Goal: Task Accomplishment & Management: Complete application form

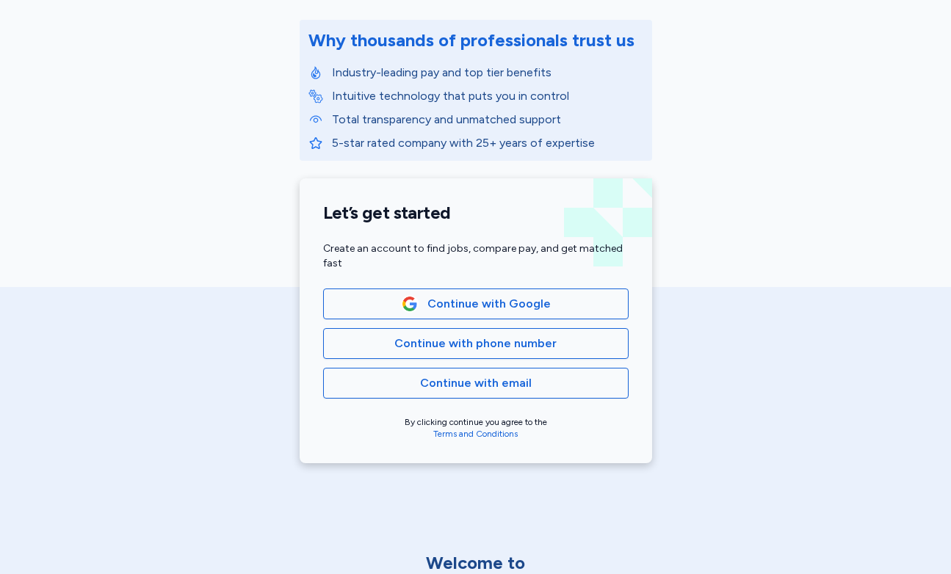
scroll to position [179, 0]
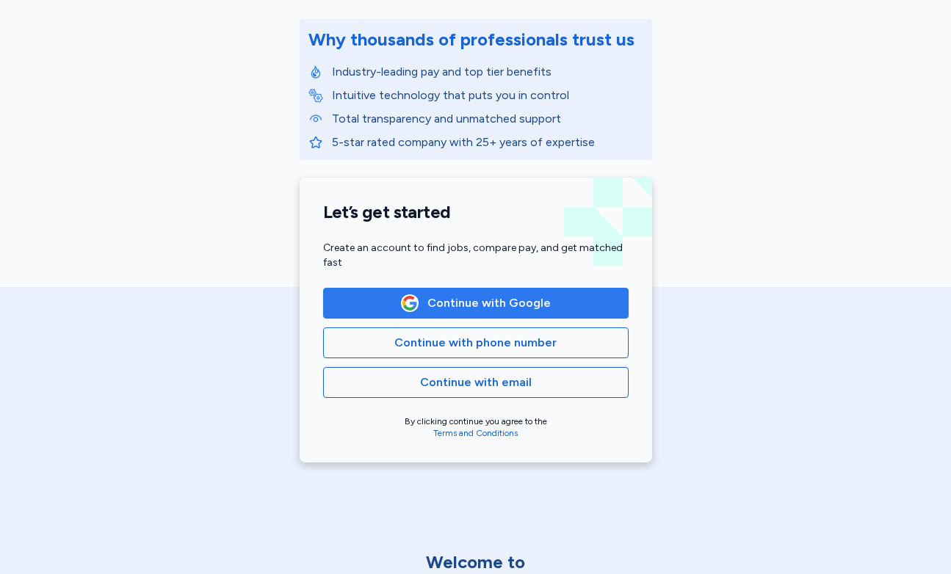
click at [509, 313] on button "Continue with Google" at bounding box center [475, 303] width 305 height 31
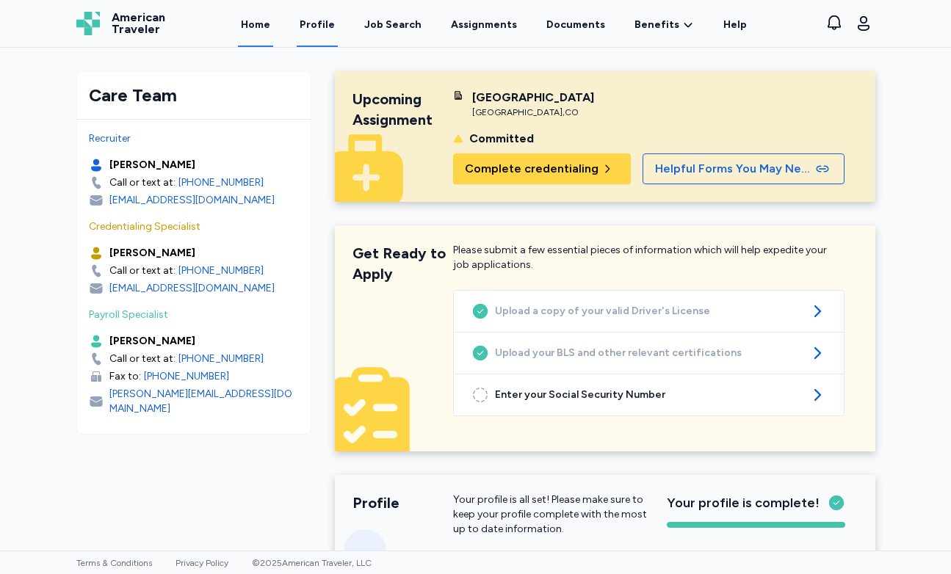
click at [326, 23] on link "Profile" at bounding box center [317, 24] width 41 height 46
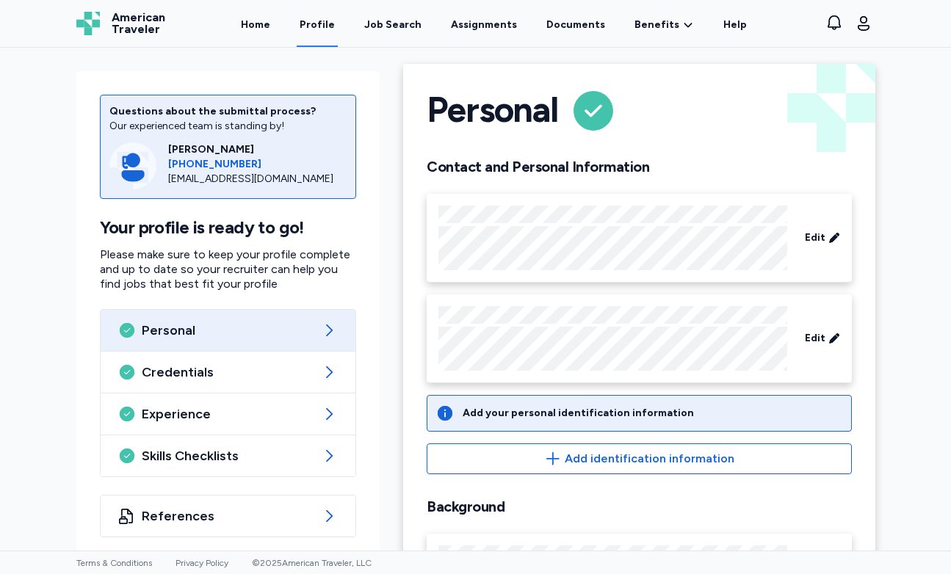
scroll to position [10, 0]
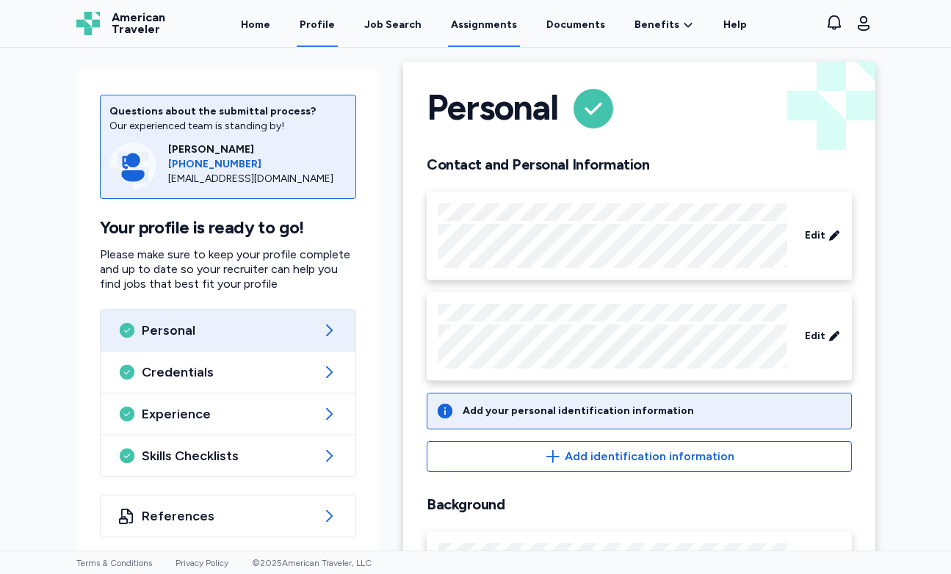
click at [478, 19] on link "Assignments" at bounding box center [484, 24] width 72 height 46
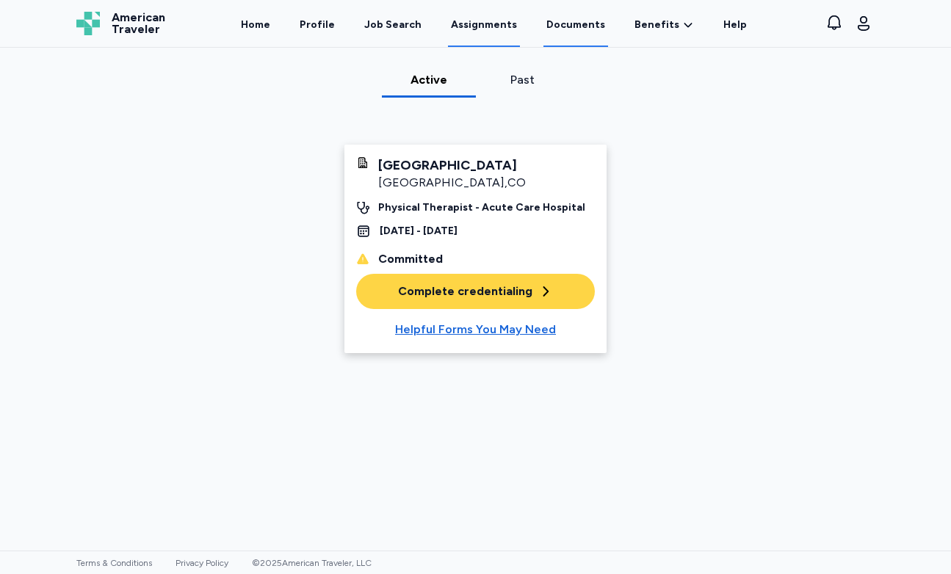
click at [560, 22] on link "Documents" at bounding box center [575, 24] width 65 height 46
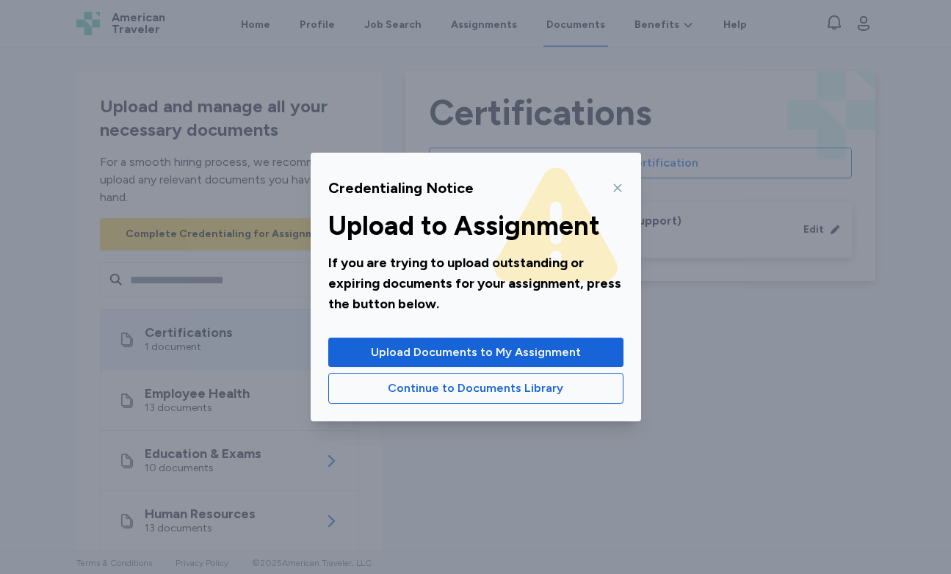
click at [619, 183] on icon at bounding box center [617, 188] width 12 height 12
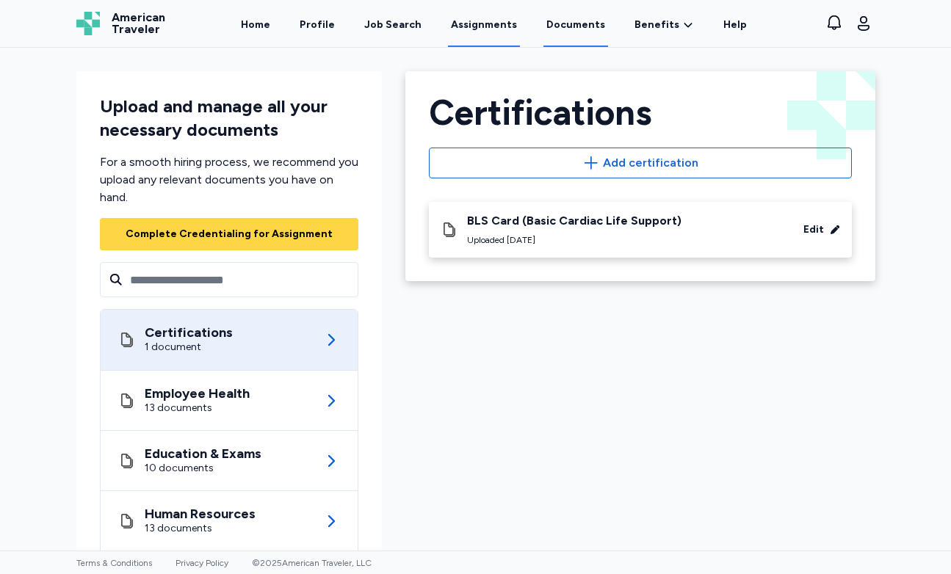
click at [498, 46] on link "Assignments" at bounding box center [484, 24] width 72 height 46
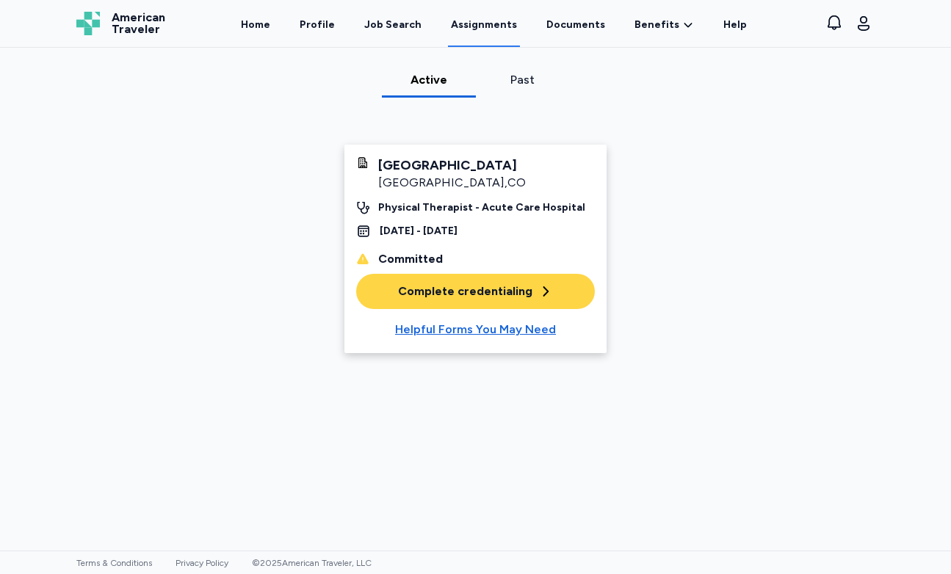
click at [446, 297] on div "Complete credentialing" at bounding box center [475, 292] width 155 height 18
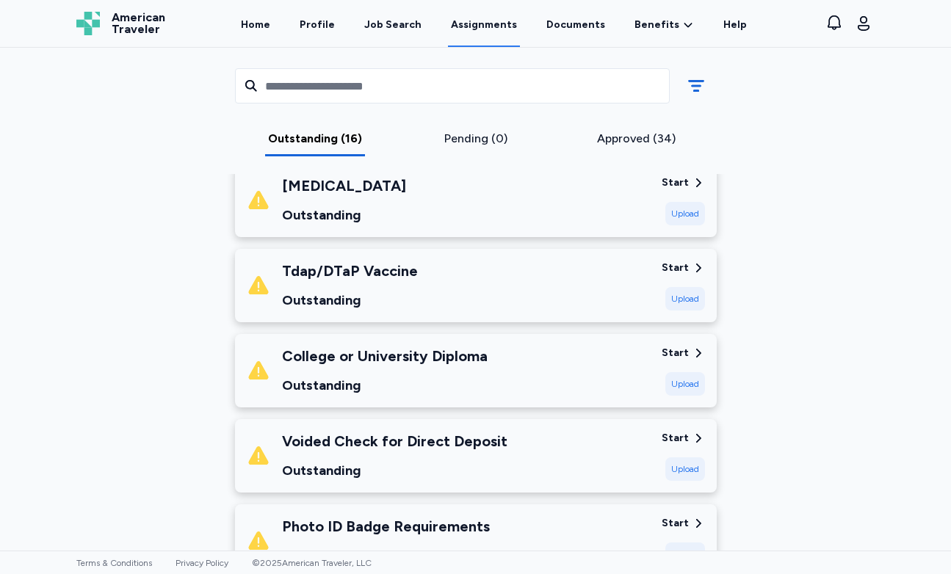
scroll to position [840, 0]
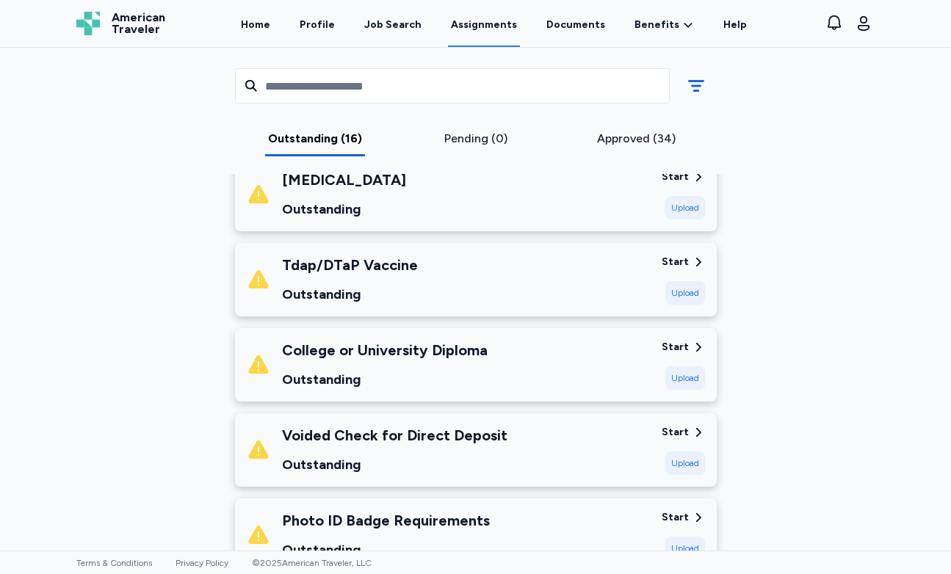
click at [677, 292] on div "Upload" at bounding box center [685, 292] width 40 height 23
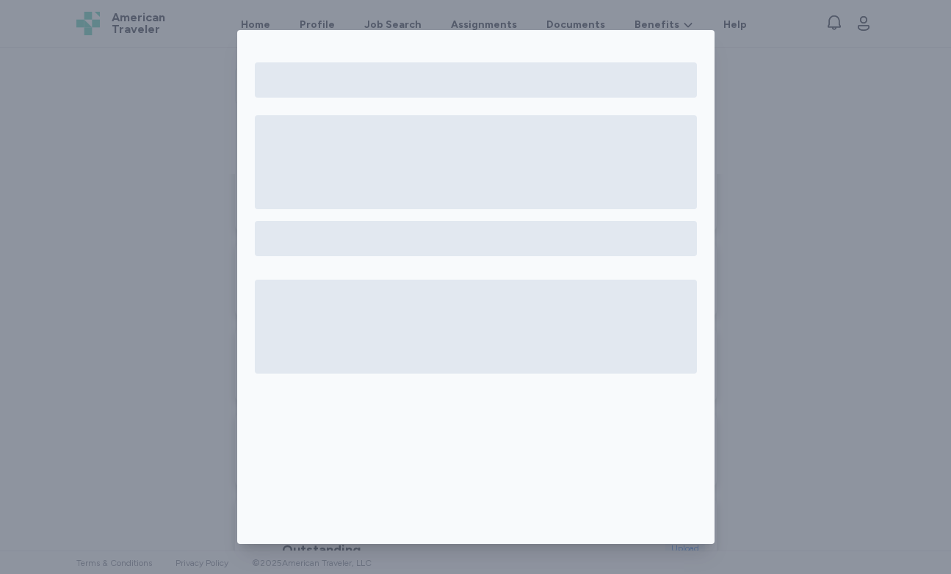
click at [741, 219] on div at bounding box center [475, 287] width 951 height 574
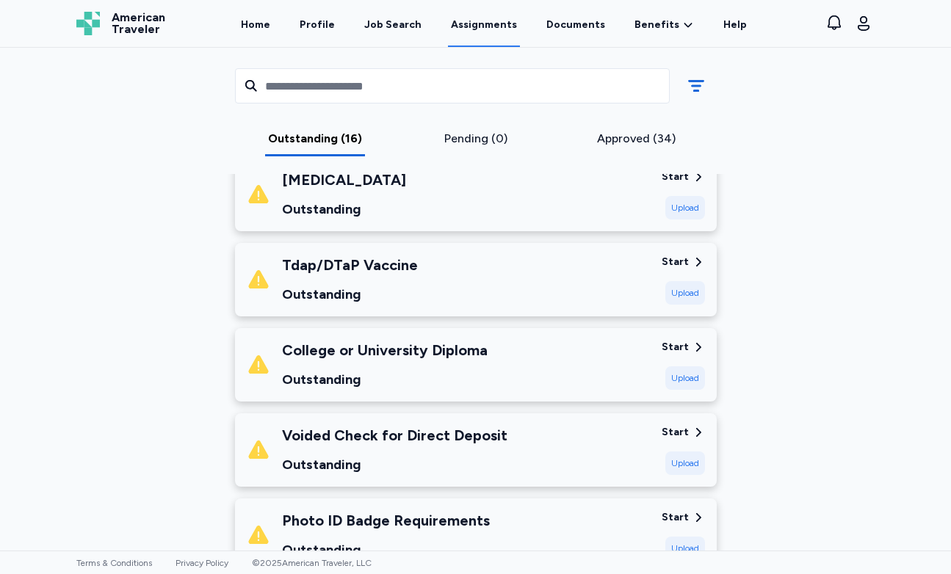
click at [688, 261] on div "Start" at bounding box center [674, 262] width 27 height 15
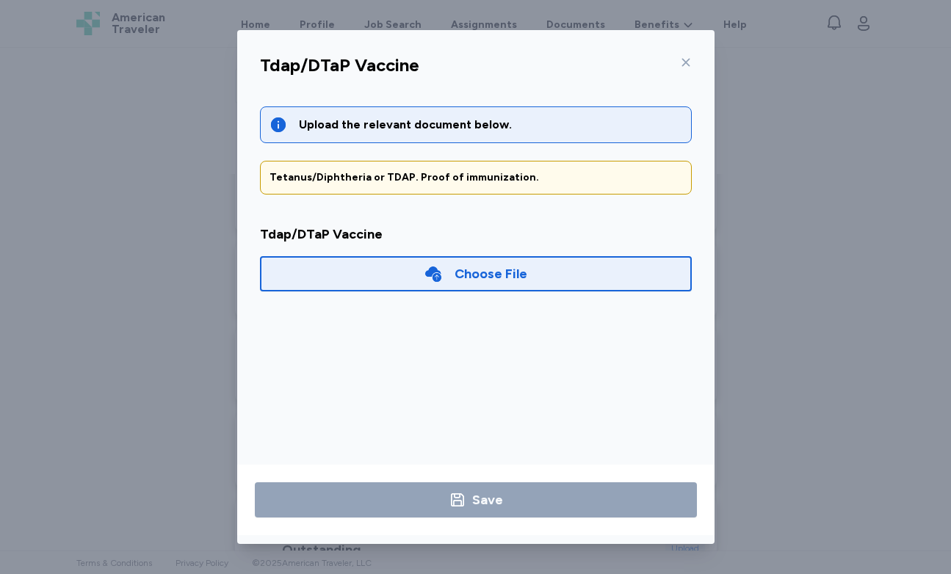
click at [369, 147] on div "Upload the relevant document below. Tetanus/Diphtheria or TDAP. Proof of immuni…" at bounding box center [476, 201] width 432 height 191
click at [388, 276] on div "Choose File" at bounding box center [476, 273] width 432 height 35
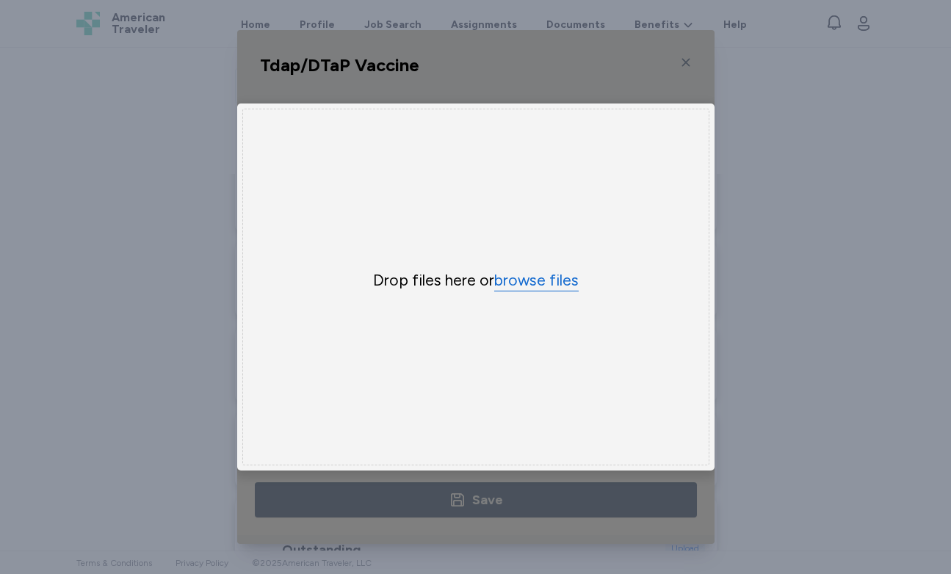
click at [528, 286] on button "browse files" at bounding box center [536, 280] width 84 height 21
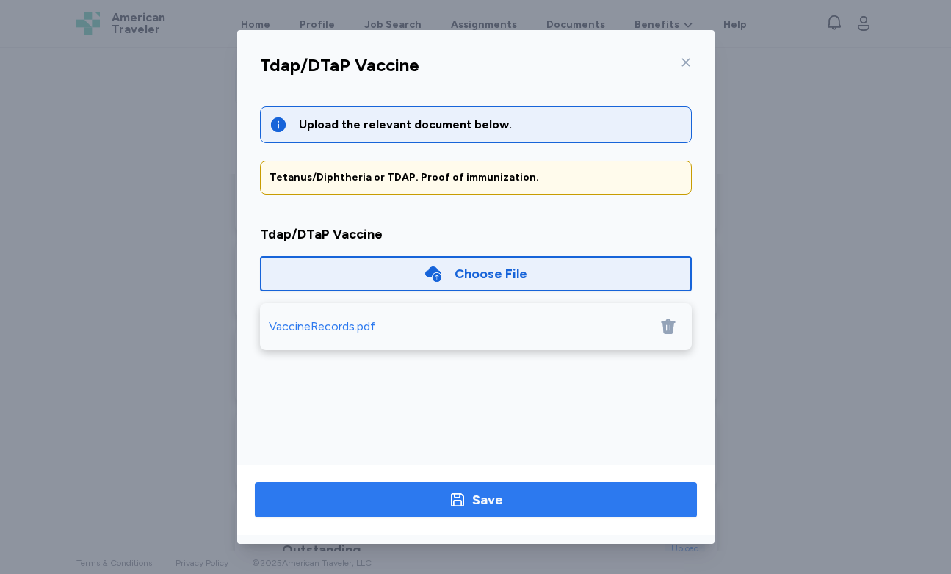
click at [465, 498] on icon "button" at bounding box center [457, 500] width 18 height 18
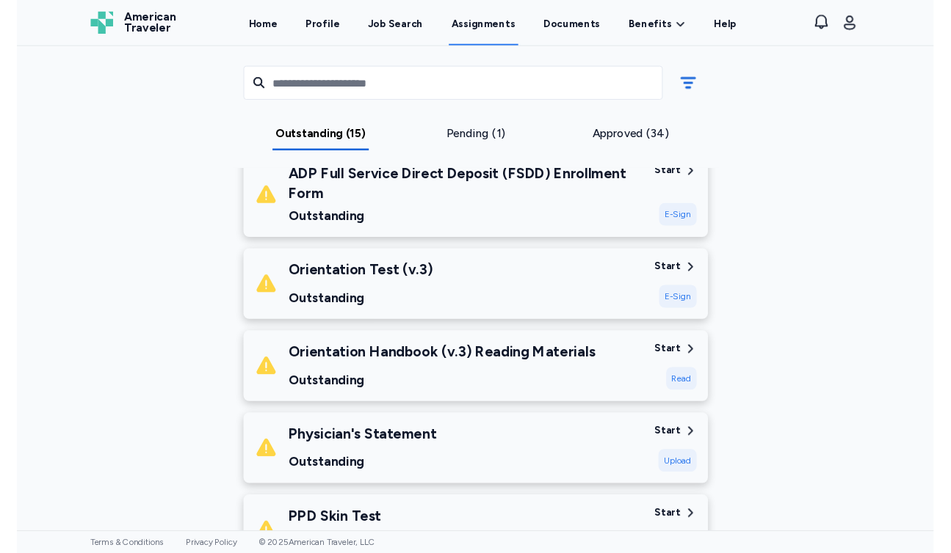
scroll to position [325, 0]
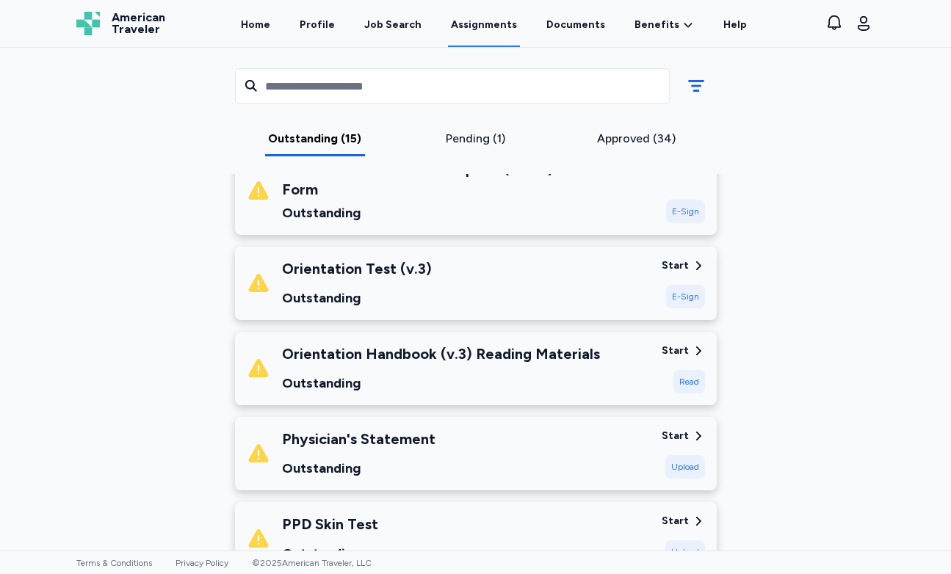
click at [614, 365] on div "Orientation Handbook (v.3) Reading Materials Outstanding" at bounding box center [448, 369] width 403 height 50
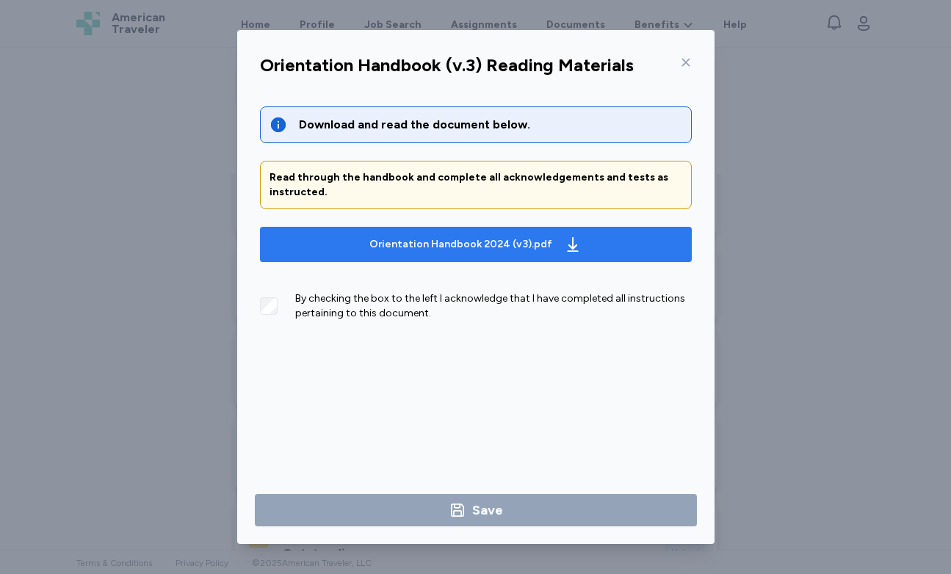
click at [518, 240] on div "Orientation Handbook 2024 (v3).pdf" at bounding box center [460, 244] width 183 height 15
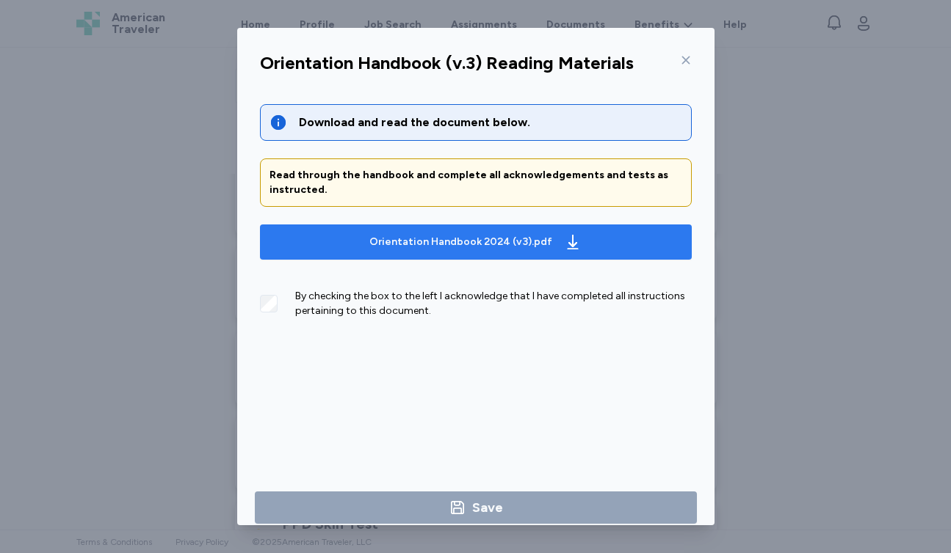
click at [481, 245] on div "Orientation Handbook 2024 (v3).pdf" at bounding box center [460, 242] width 183 height 15
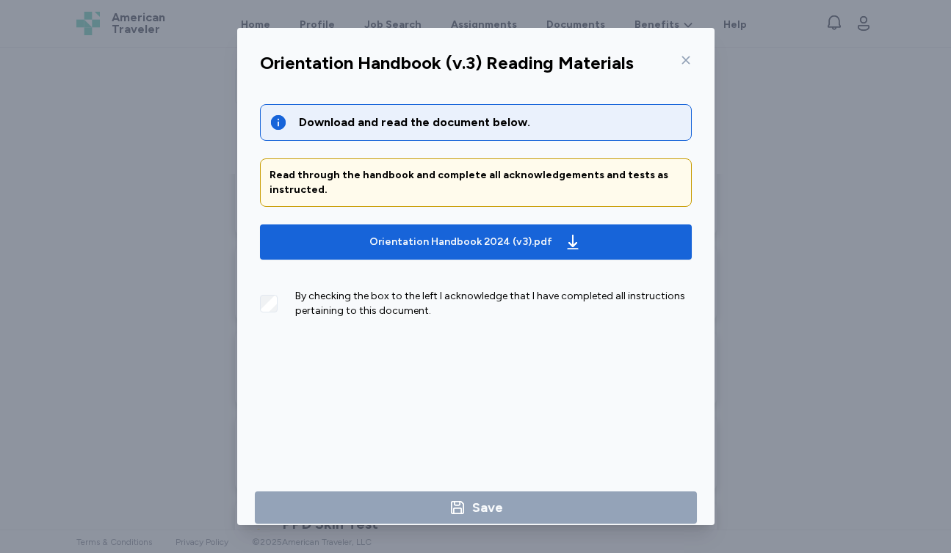
click at [683, 54] on icon at bounding box center [686, 60] width 12 height 12
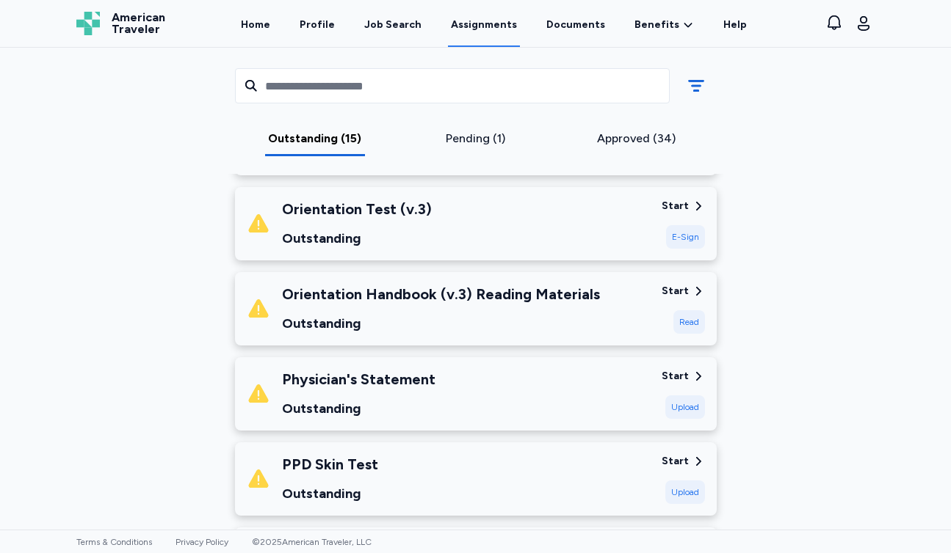
scroll to position [385, 0]
click at [435, 413] on div "Physician's Statement Outstanding" at bounding box center [448, 393] width 403 height 50
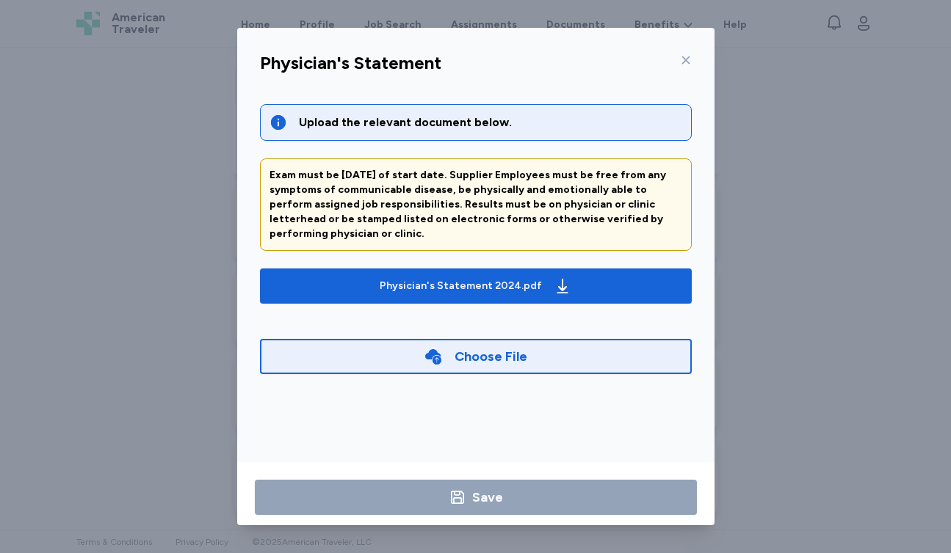
click at [164, 322] on div "Physician's Statement Upload the relevant document below. Exam must be [DATE] o…" at bounding box center [475, 276] width 951 height 553
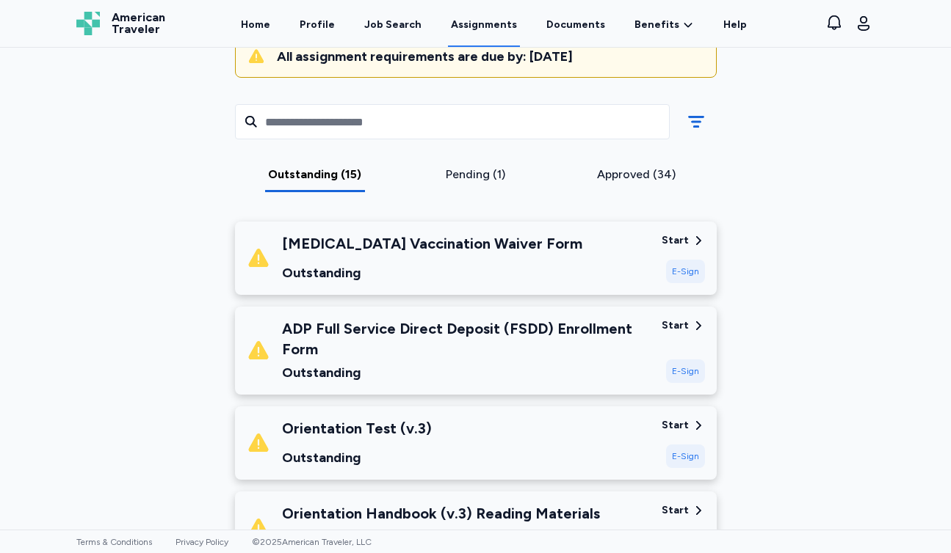
scroll to position [167, 0]
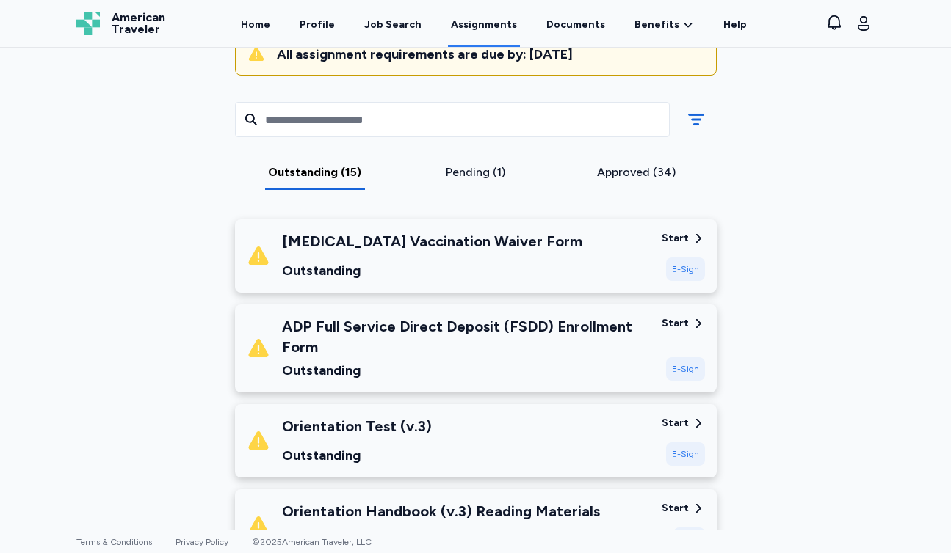
click at [330, 443] on div "Orientation Test (v.3) Outstanding" at bounding box center [357, 441] width 150 height 50
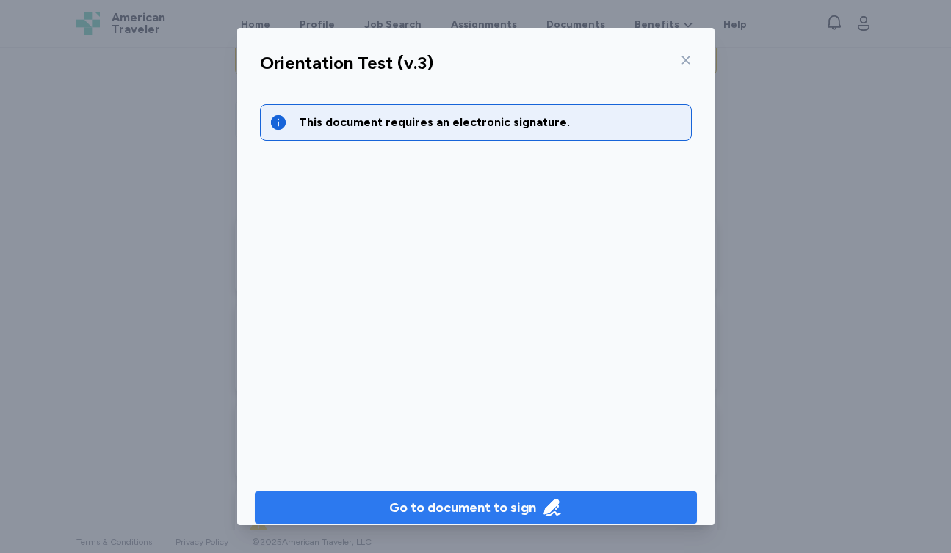
click at [361, 503] on span "Go to document to sign" at bounding box center [475, 508] width 418 height 21
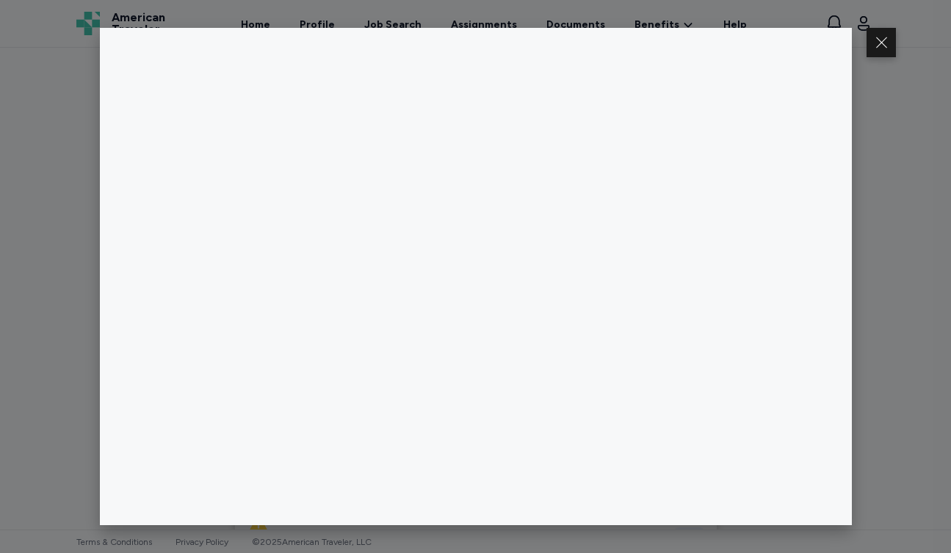
scroll to position [0, 0]
click at [928, 170] on div at bounding box center [475, 276] width 951 height 553
click at [72, 101] on div at bounding box center [475, 276] width 951 height 553
click at [881, 36] on button at bounding box center [880, 42] width 29 height 29
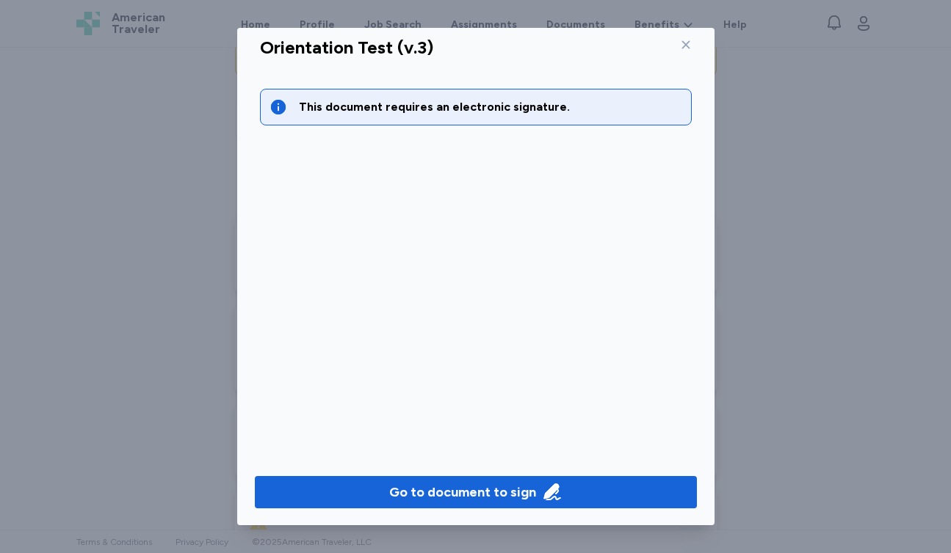
scroll to position [15, 0]
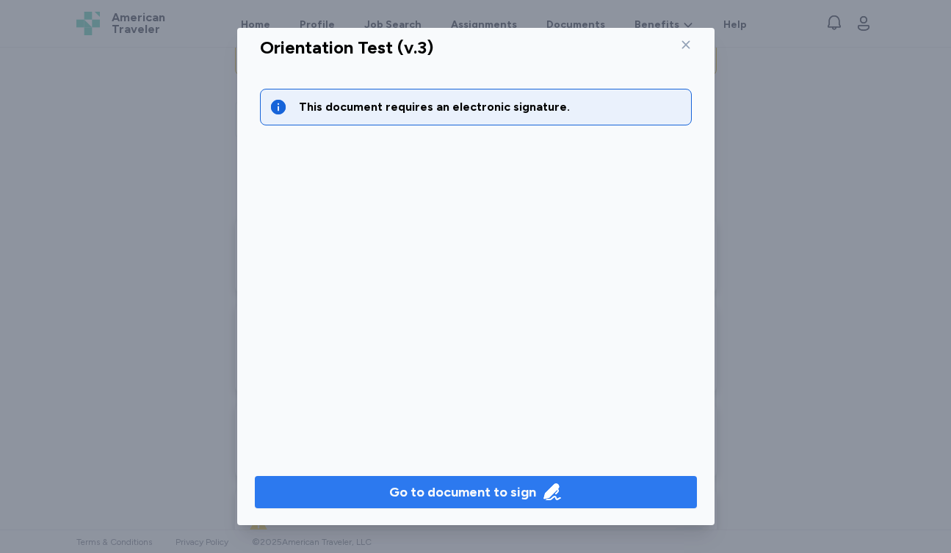
click at [454, 502] on div "Go to document to sign" at bounding box center [462, 492] width 147 height 21
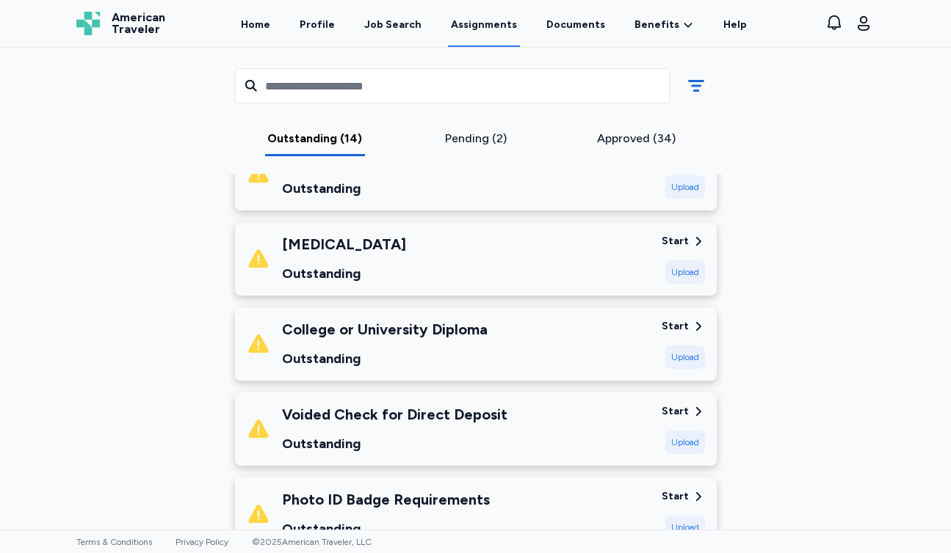
scroll to position [713, 0]
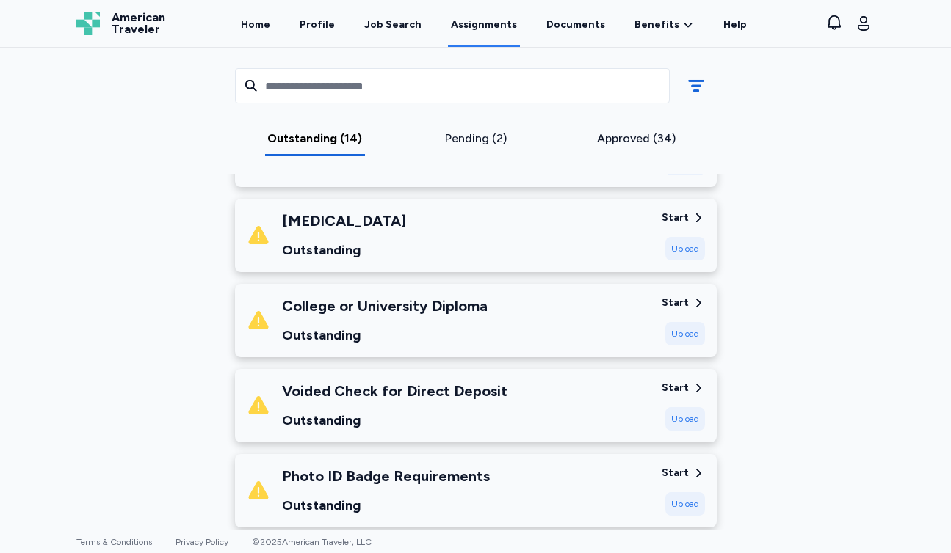
click at [620, 320] on div "College or University Diploma Outstanding" at bounding box center [448, 321] width 403 height 50
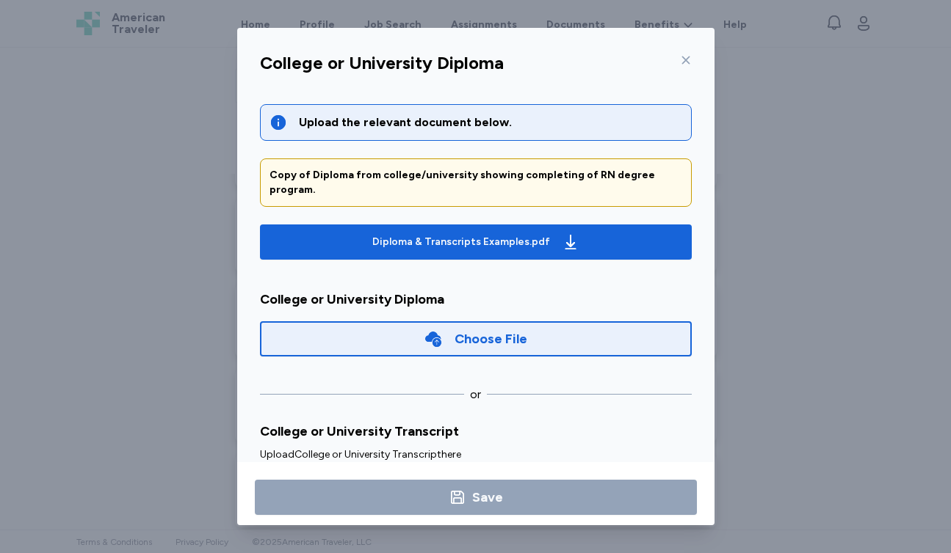
click at [642, 289] on div "College or University Diploma" at bounding box center [476, 299] width 432 height 21
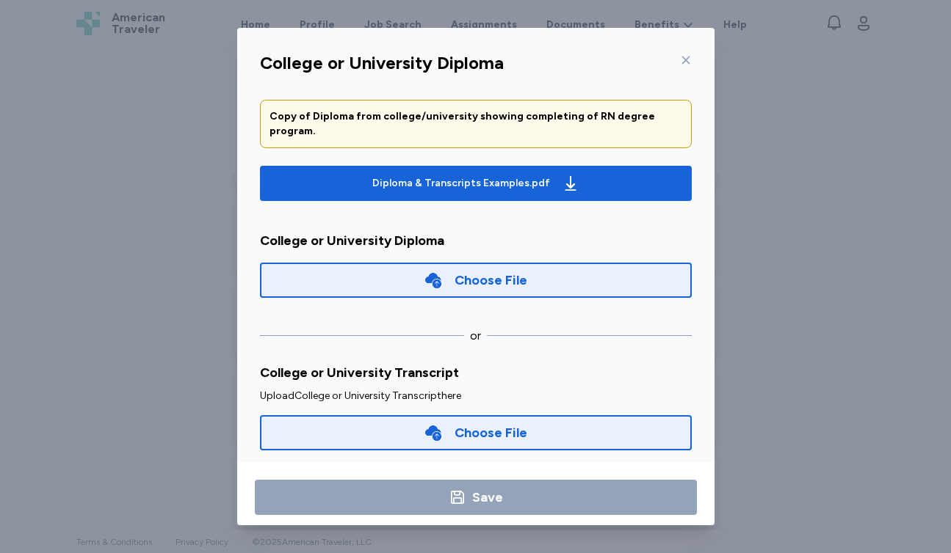
scroll to position [57, 0]
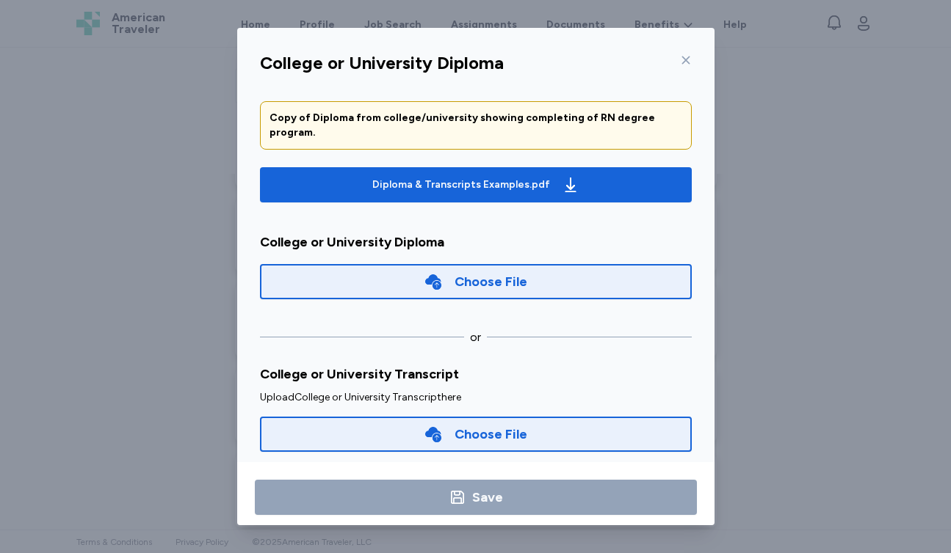
click at [443, 272] on span at bounding box center [433, 281] width 19 height 19
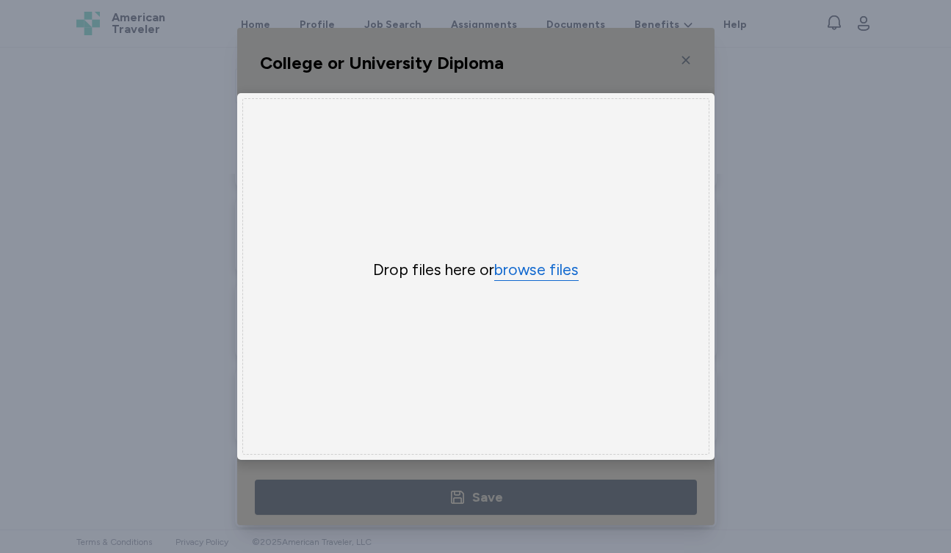
click at [545, 263] on button "browse files" at bounding box center [536, 270] width 84 height 21
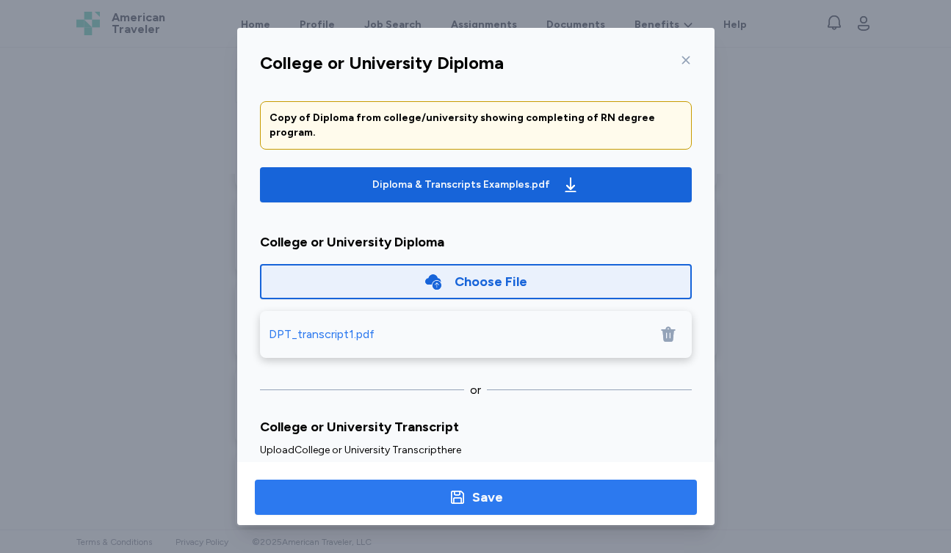
click at [517, 508] on button "Save" at bounding box center [476, 497] width 442 height 35
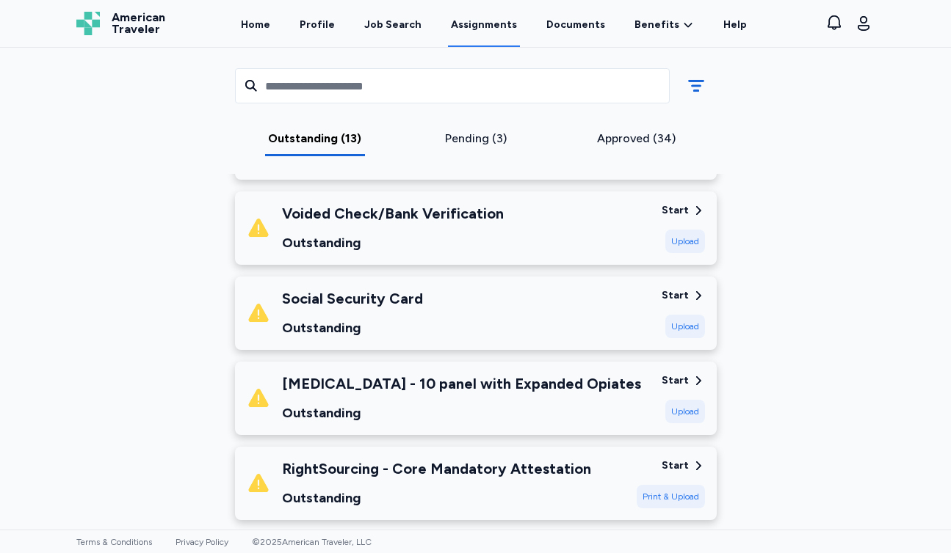
scroll to position [874, 0]
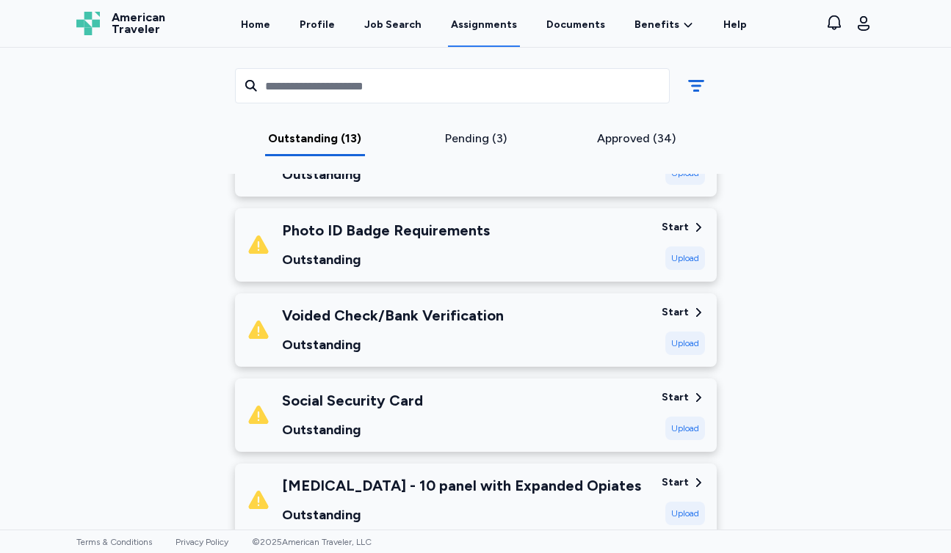
click at [519, 404] on div "Social Security Card Outstanding" at bounding box center [448, 415] width 403 height 50
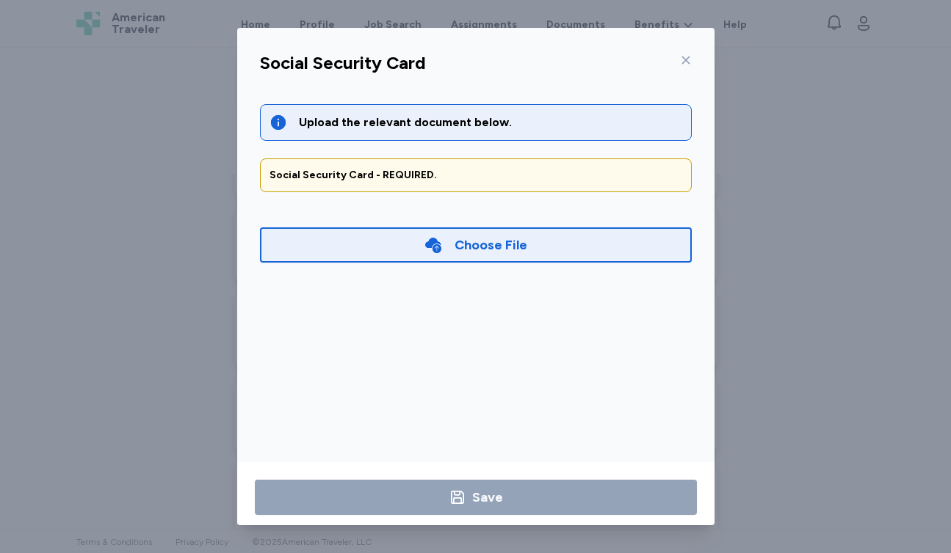
click at [686, 62] on icon at bounding box center [686, 60] width 12 height 12
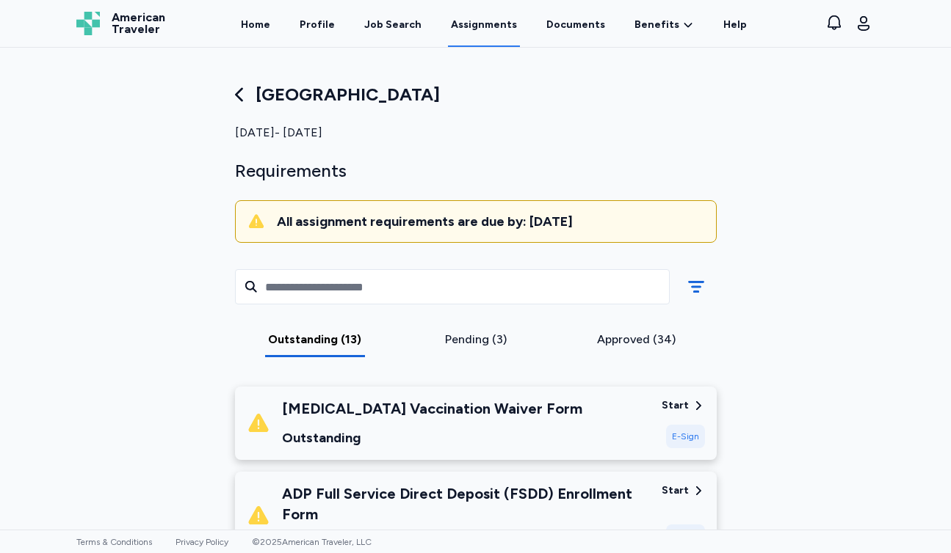
scroll to position [0, 0]
click at [578, 421] on div "[MEDICAL_DATA] Vaccination Waiver Form Outstanding" at bounding box center [448, 424] width 403 height 50
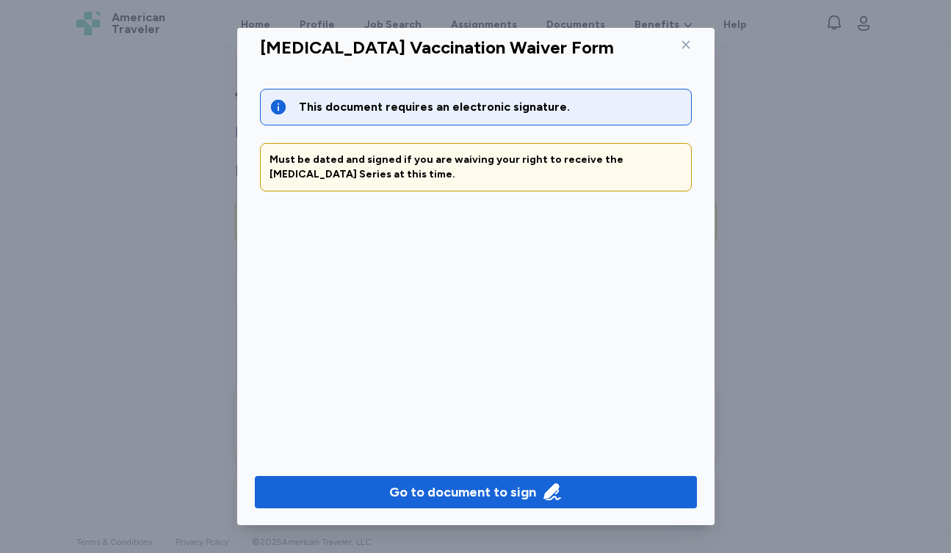
scroll to position [15, 0]
click at [683, 37] on div at bounding box center [683, 44] width 18 height 23
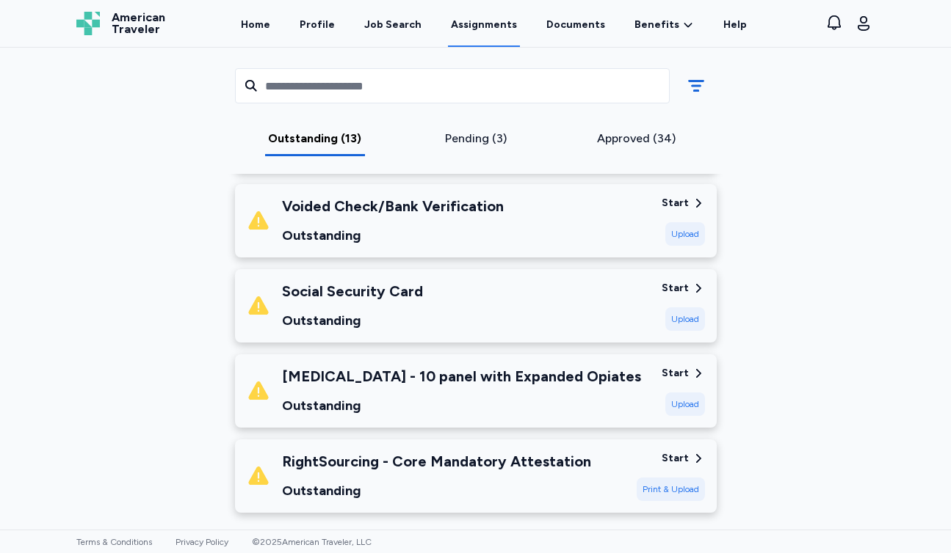
scroll to position [997, 0]
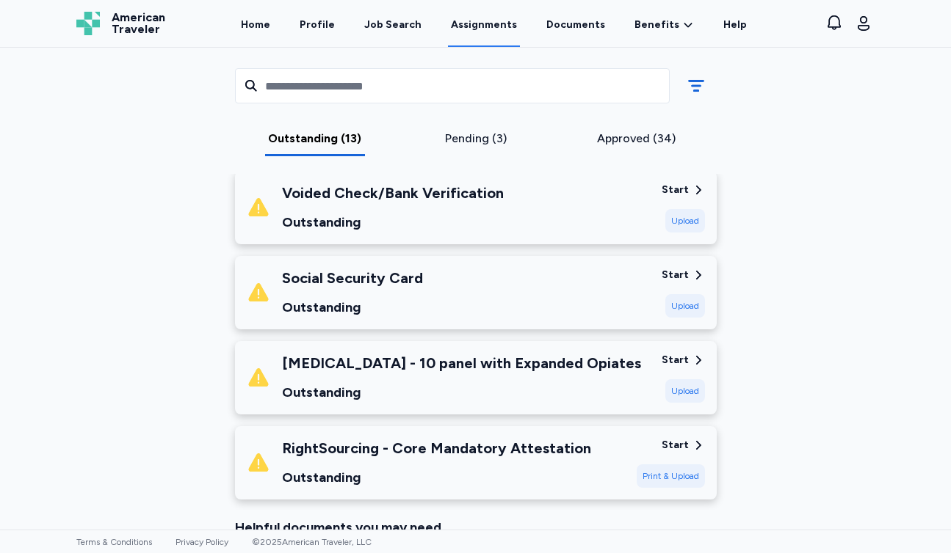
click at [508, 299] on div "Social Security Card Outstanding" at bounding box center [448, 293] width 403 height 50
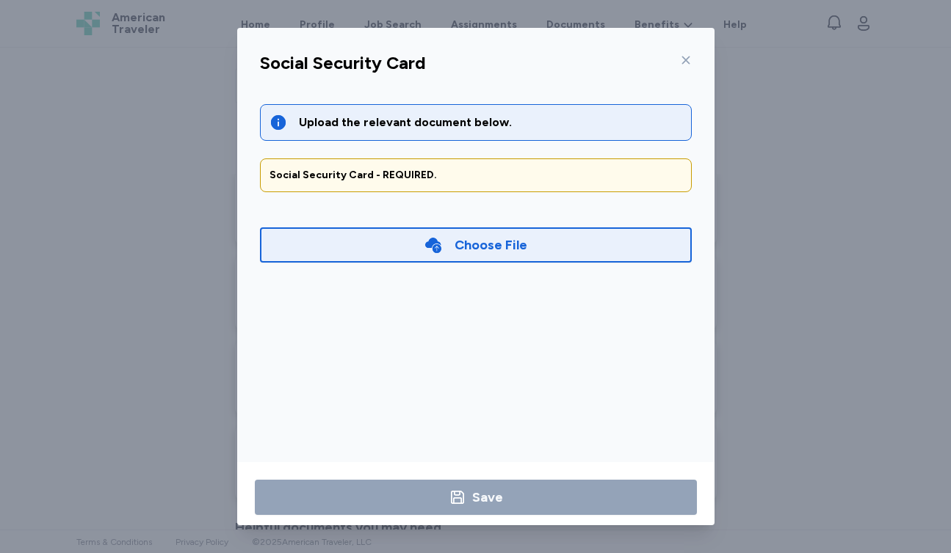
click at [670, 57] on div "Social Security Card" at bounding box center [475, 67] width 455 height 38
click at [682, 58] on icon at bounding box center [686, 60] width 12 height 12
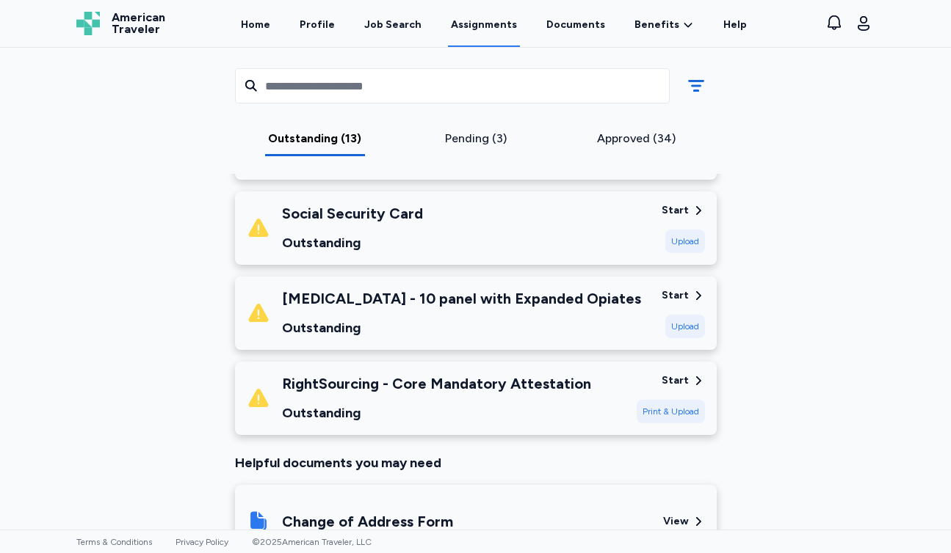
scroll to position [1093, 0]
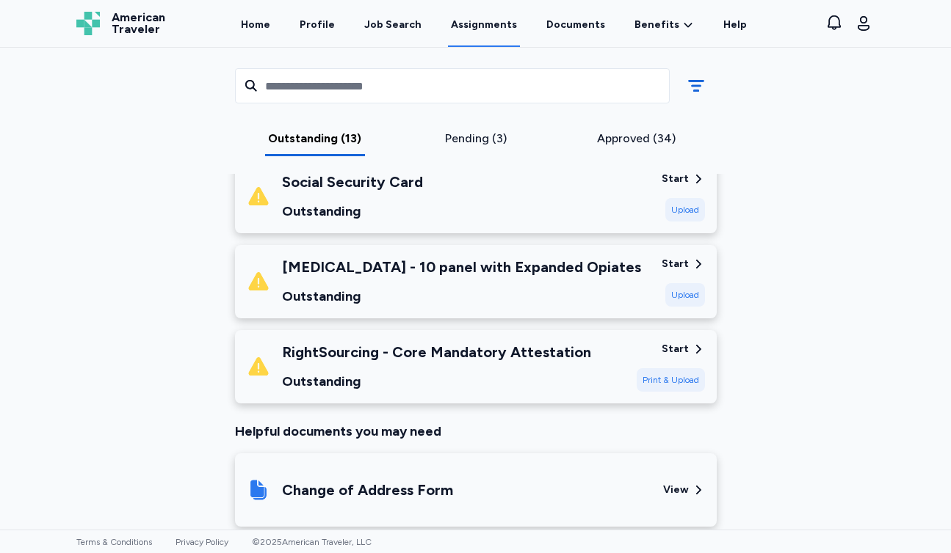
click at [474, 394] on div "RightSourcing - Core Mandatory Attestation Outstanding Start Print & Upload" at bounding box center [475, 366] width 481 height 73
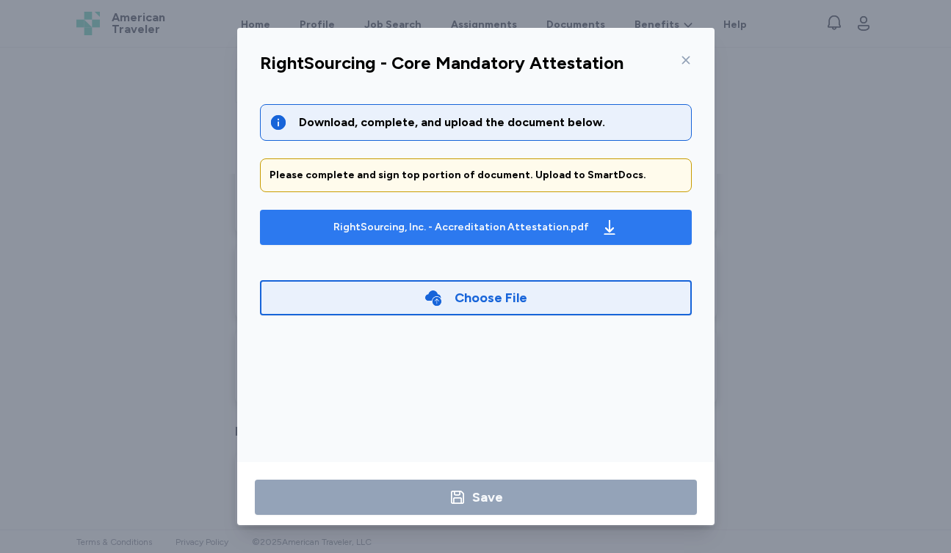
click at [529, 216] on div "RightSourcing, Inc. - Accreditation Attestation.pdf" at bounding box center [475, 227] width 291 height 23
click at [479, 223] on div "RightSourcing, Inc. - Accreditation Attestation.pdf" at bounding box center [460, 227] width 255 height 15
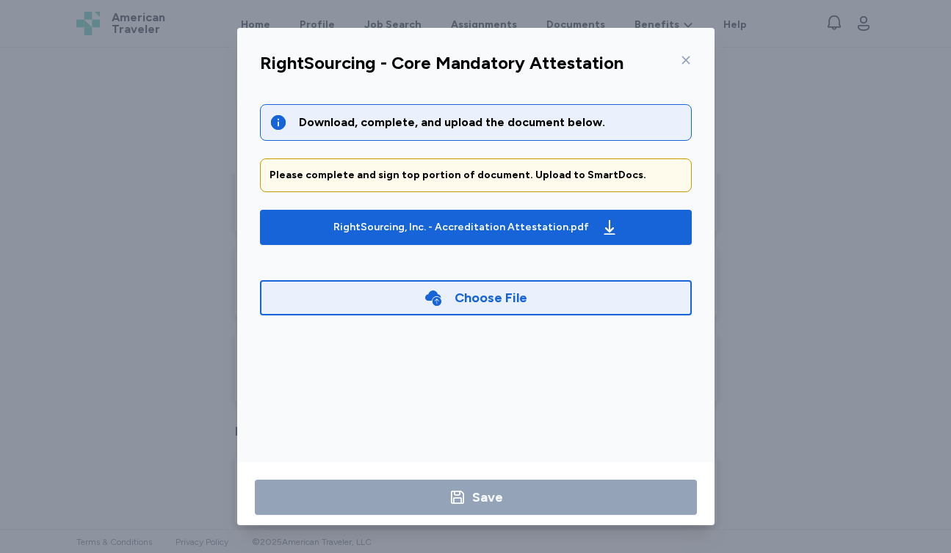
click at [509, 299] on div "Choose File" at bounding box center [490, 298] width 73 height 21
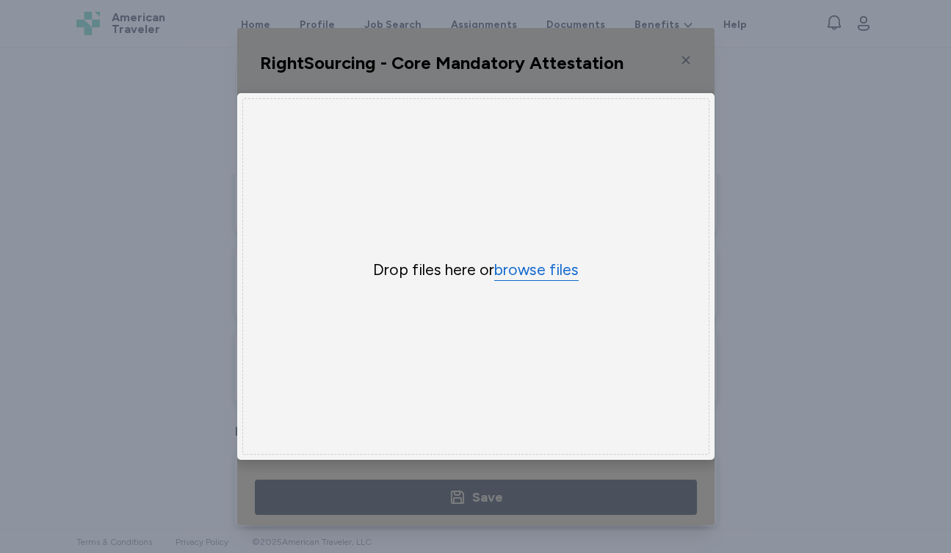
click at [531, 273] on button "browse files" at bounding box center [536, 270] width 84 height 21
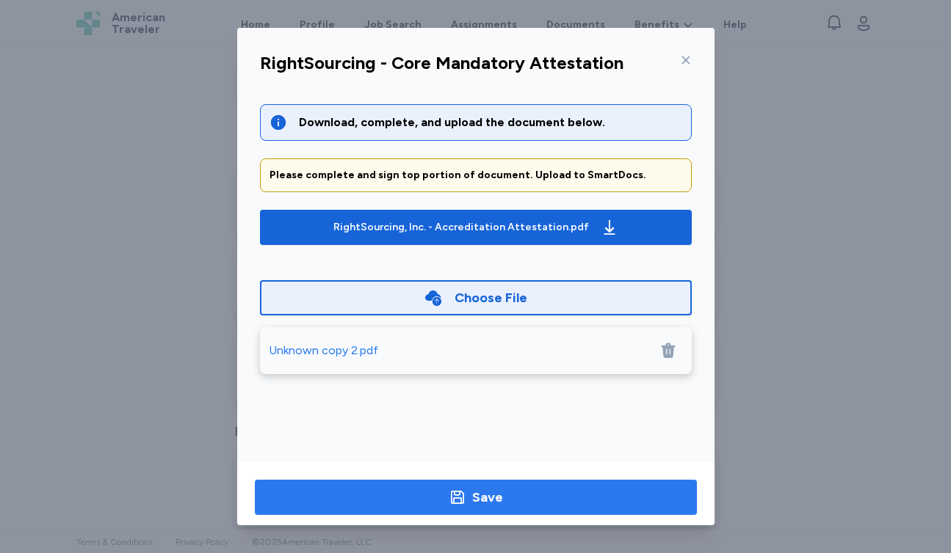
click at [473, 494] on div "Save" at bounding box center [487, 497] width 31 height 21
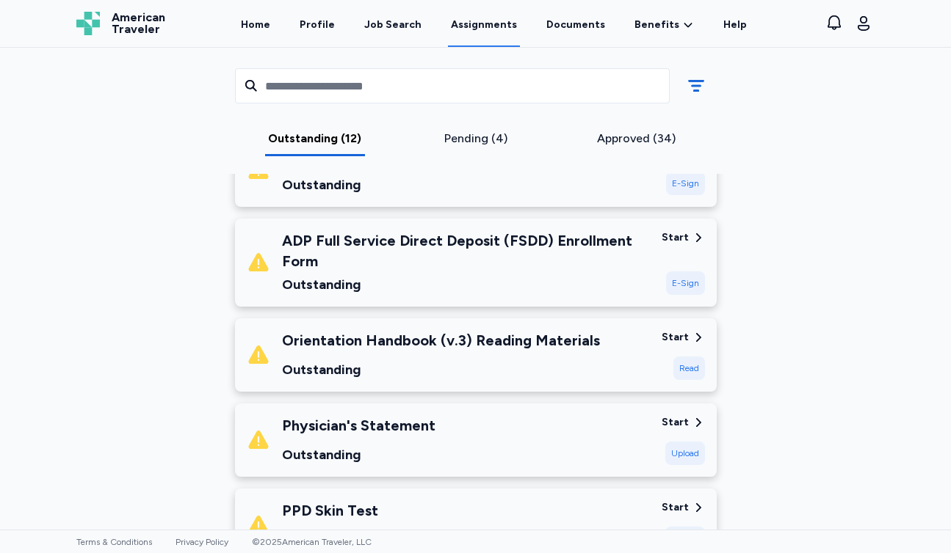
scroll to position [258, 0]
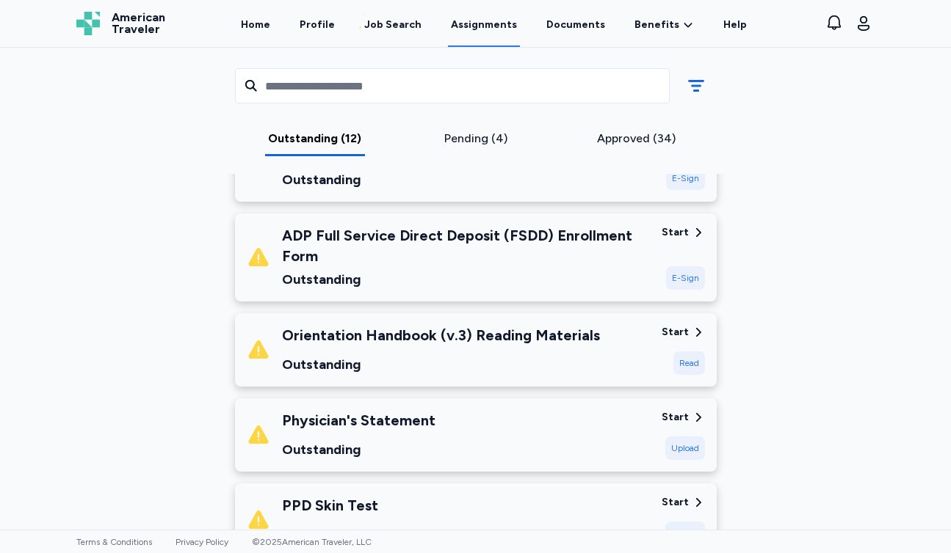
click at [348, 271] on div "Outstanding" at bounding box center [466, 279] width 368 height 21
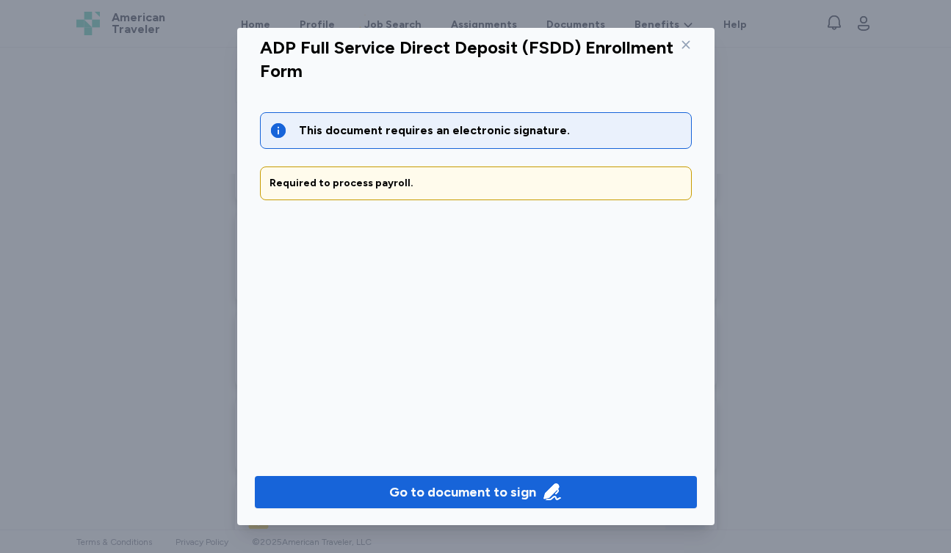
scroll to position [15, 0]
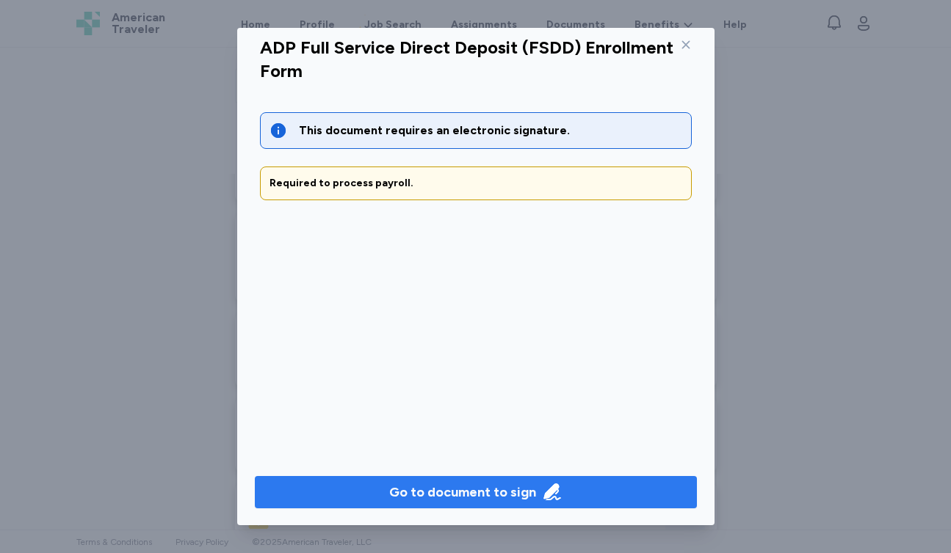
click at [448, 485] on div "Go to document to sign" at bounding box center [462, 492] width 147 height 21
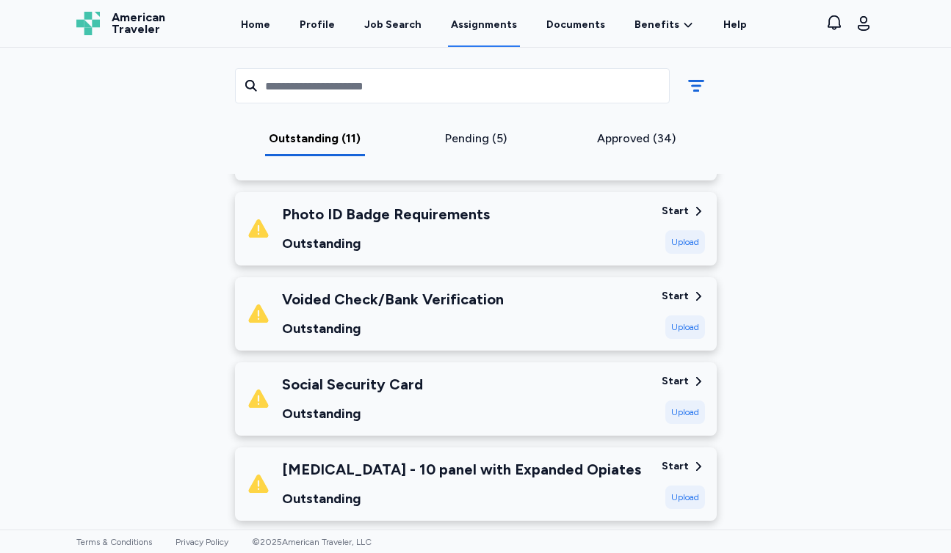
scroll to position [783, 0]
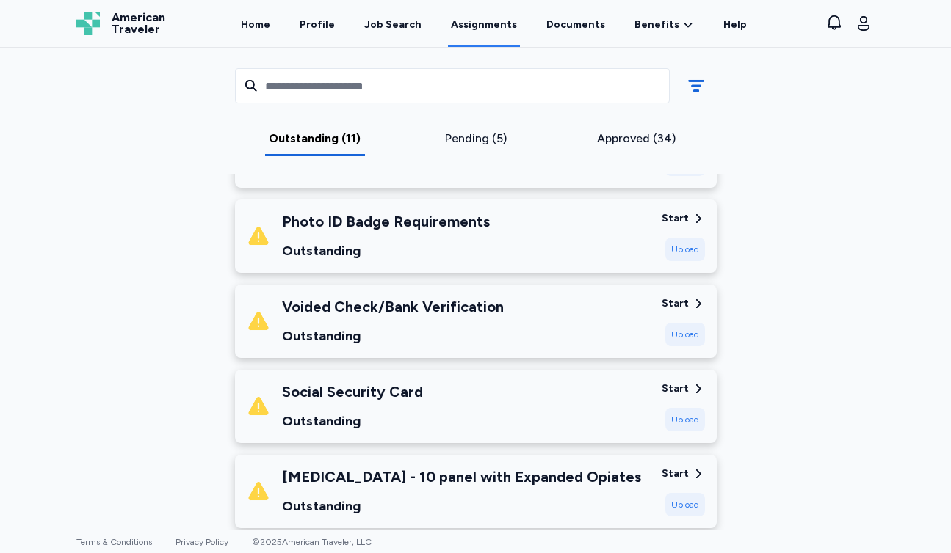
click at [432, 407] on div "Social Security Card Outstanding" at bounding box center [448, 407] width 403 height 50
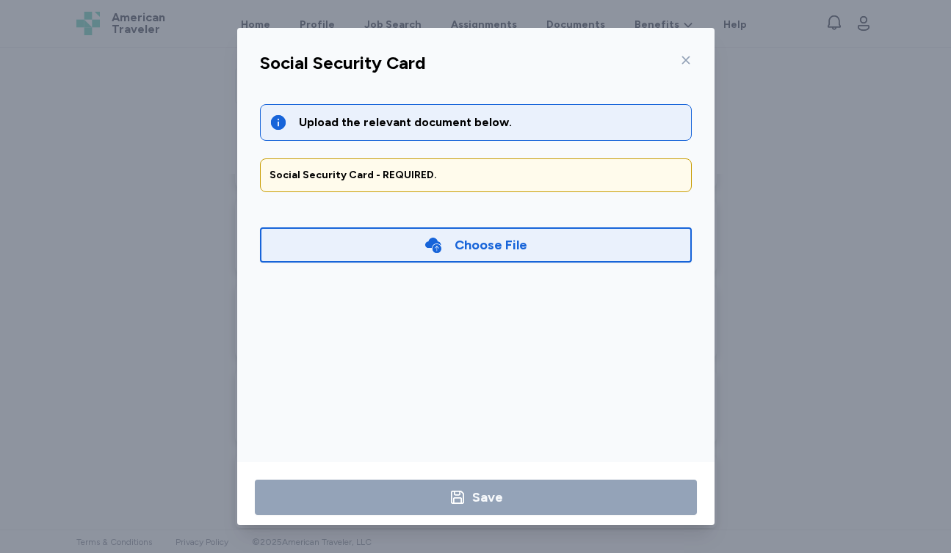
click at [684, 65] on icon at bounding box center [686, 60] width 12 height 12
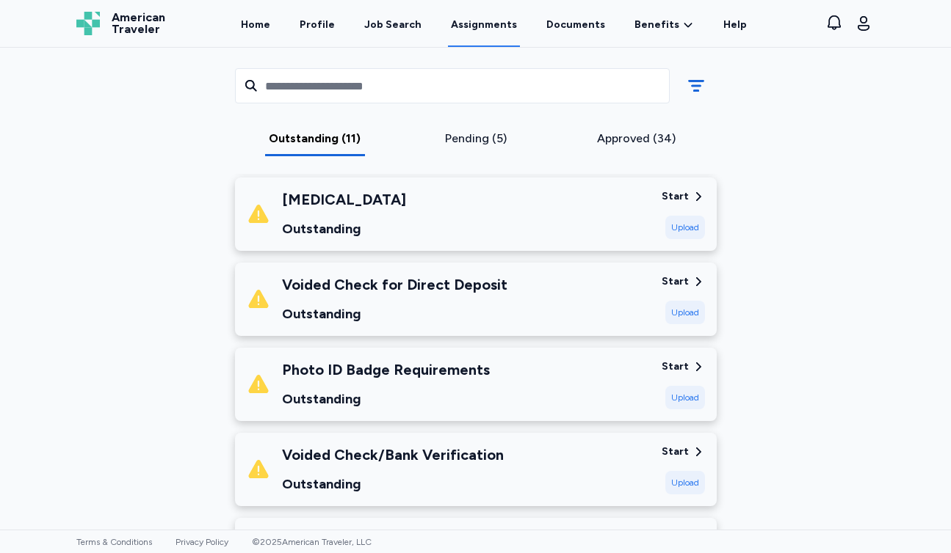
scroll to position [636, 0]
click at [459, 482] on div "Outstanding" at bounding box center [393, 483] width 222 height 21
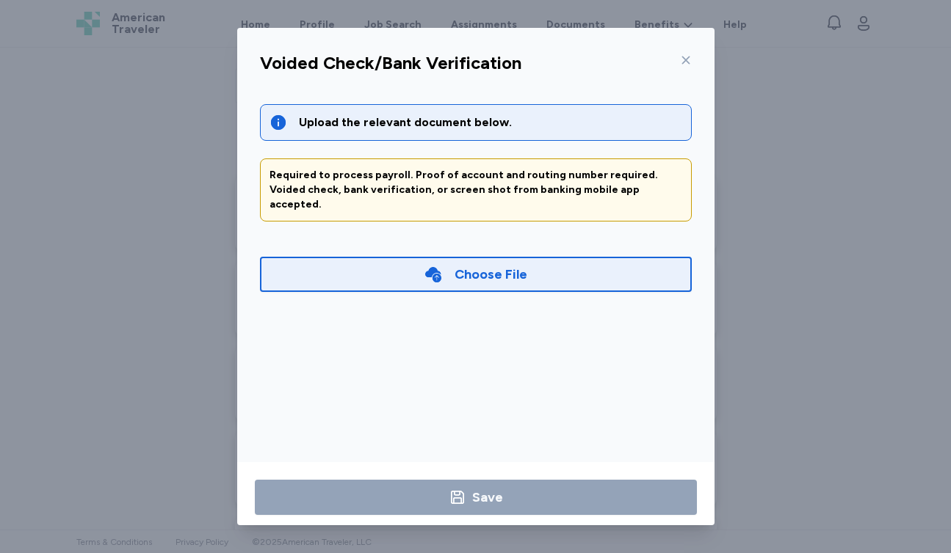
click at [526, 267] on div "Choose File" at bounding box center [476, 274] width 432 height 35
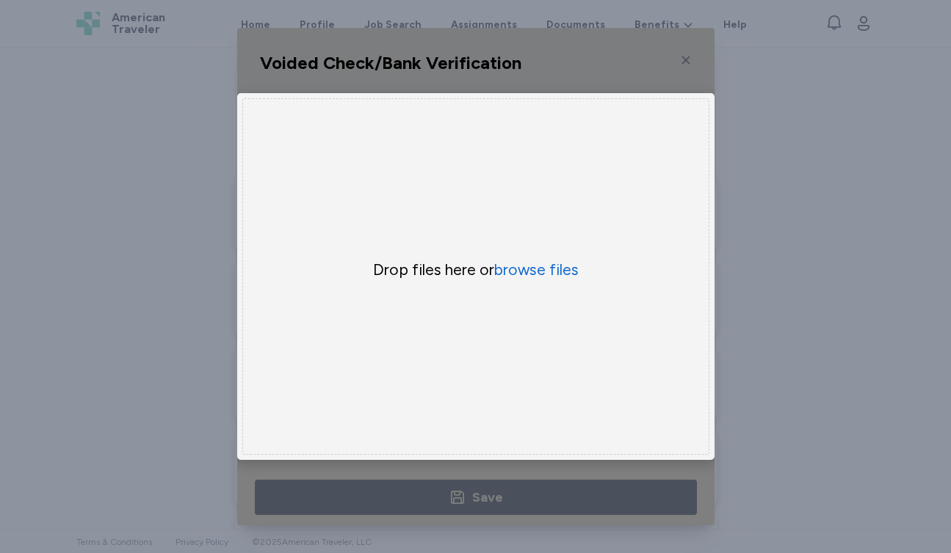
click at [548, 283] on div "Drop files here or browse files" at bounding box center [475, 276] width 467 height 357
click at [884, 212] on div "Voided Check/Bank Verification Upload the relevant document below. Required to …" at bounding box center [475, 276] width 951 height 553
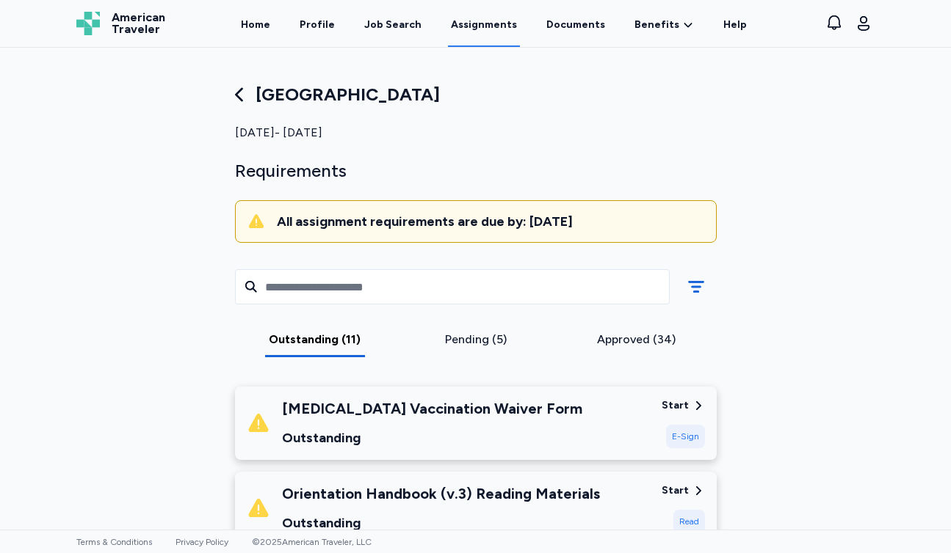
scroll to position [0, 0]
